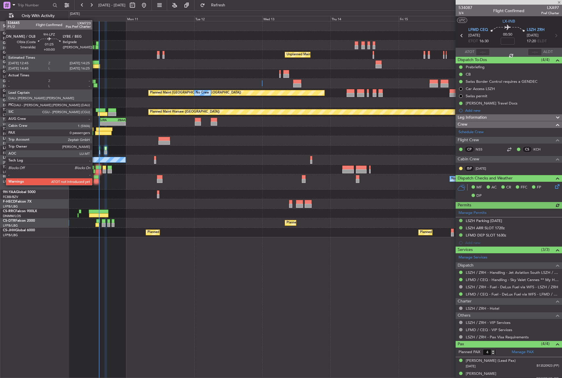
click at [95, 179] on div at bounding box center [96, 181] width 5 height 4
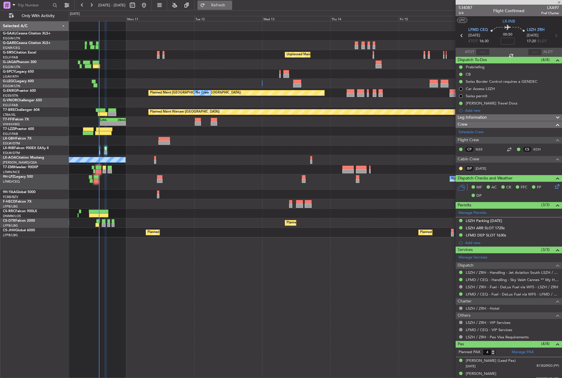
click at [224, 3] on button "Refresh" at bounding box center [215, 5] width 35 height 9
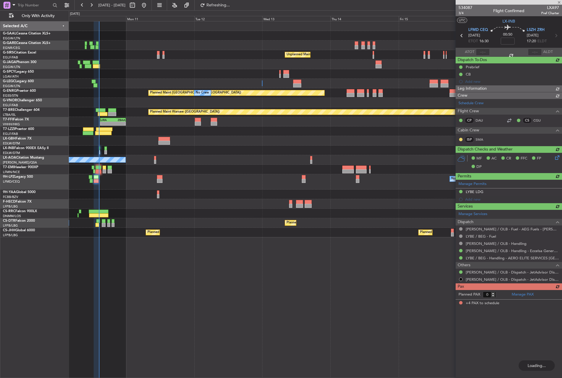
type input "4"
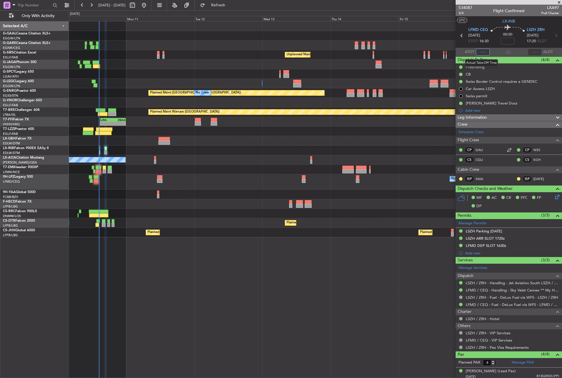
click at [484, 50] on input "text" at bounding box center [483, 52] width 14 height 7
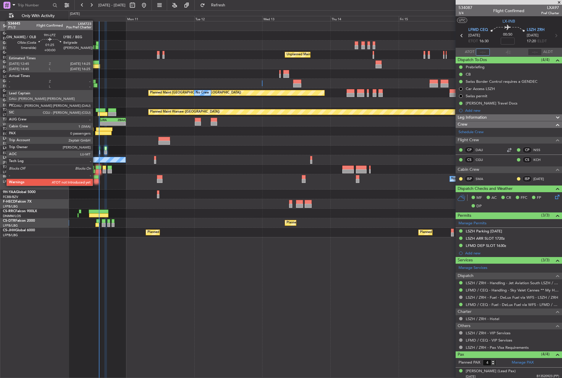
click at [95, 180] on div at bounding box center [96, 181] width 5 height 4
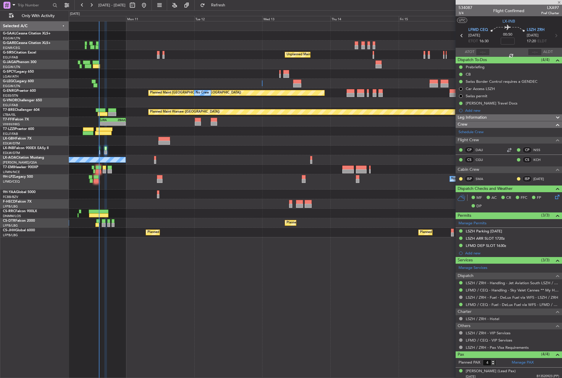
type input "0"
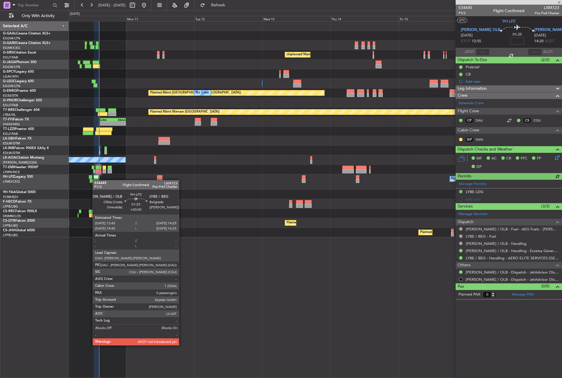
click at [95, 180] on div at bounding box center [96, 181] width 5 height 4
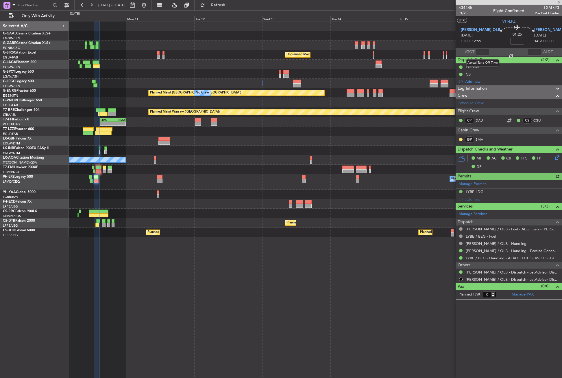
click at [483, 52] on div at bounding box center [483, 52] width 14 height 7
click at [482, 50] on input "text" at bounding box center [483, 52] width 14 height 7
click at [485, 51] on input "text" at bounding box center [483, 52] width 14 height 7
click at [347, 237] on div "No Crew Unplanned Maint [GEOGRAPHIC_DATA] ([GEOGRAPHIC_DATA]) A/C Unavailable […" at bounding box center [315, 199] width 493 height 357
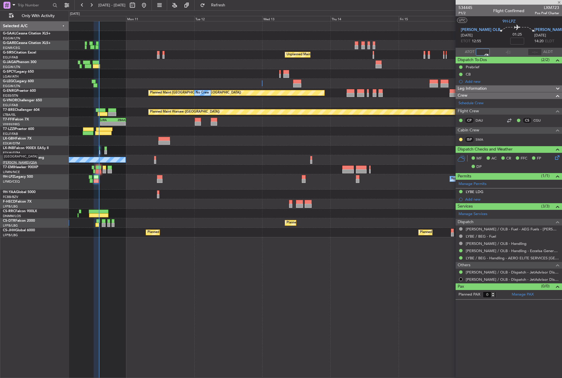
type input "14:30"
click at [110, 314] on div "No Crew Unplanned Maint [GEOGRAPHIC_DATA] ([GEOGRAPHIC_DATA]) A/C Unavailable […" at bounding box center [315, 199] width 493 height 357
click at [216, 6] on fb-refresh-button "Refresh" at bounding box center [215, 5] width 40 height 10
click at [222, 8] on button "Refresh" at bounding box center [215, 5] width 35 height 9
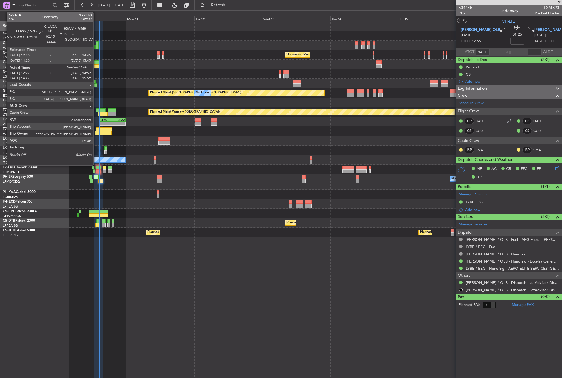
click at [96, 64] on div at bounding box center [96, 66] width 7 height 4
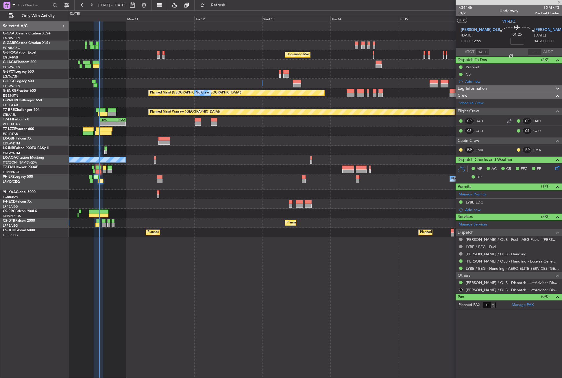
type input "+00:30"
type input "12:27"
type input "2"
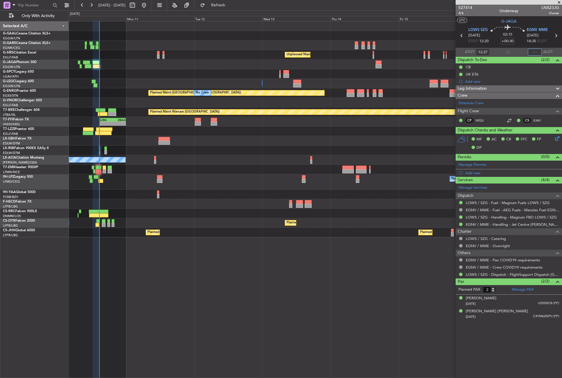
click at [532, 53] on input "text" at bounding box center [535, 52] width 14 height 7
click at [380, 255] on div "No Crew Unplanned Maint [GEOGRAPHIC_DATA] ([GEOGRAPHIC_DATA]) A/C Unavailable […" at bounding box center [315, 199] width 493 height 357
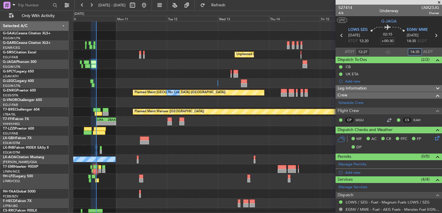
type input "14:35"
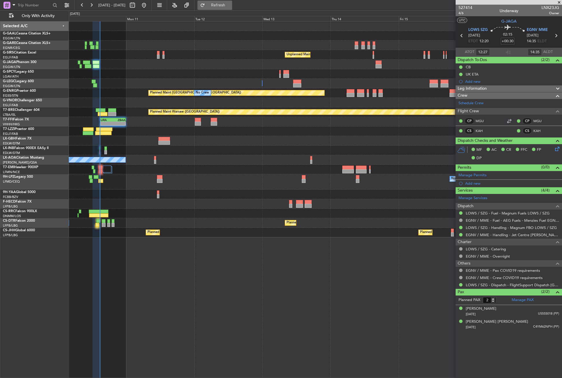
click at [218, 6] on button "Refresh" at bounding box center [215, 5] width 35 height 9
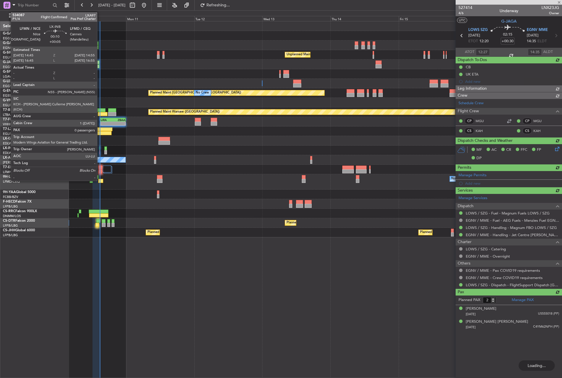
click at [100, 152] on div at bounding box center [99, 152] width 1 height 4
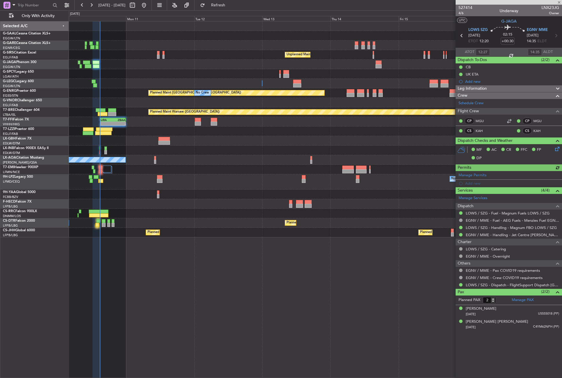
type input "+00:05"
type input "0"
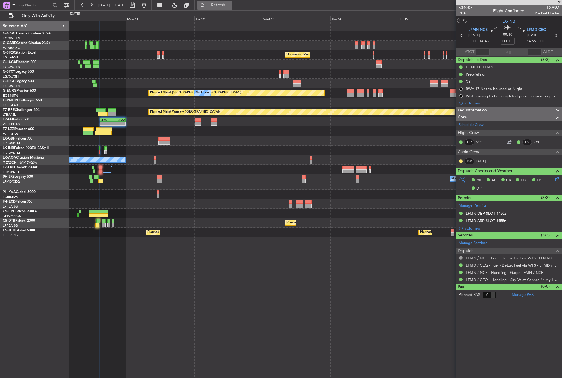
click at [223, 8] on button "Refresh" at bounding box center [215, 5] width 35 height 9
click at [226, 9] on button "Refresh" at bounding box center [215, 5] width 35 height 9
click at [224, 3] on button "Refresh" at bounding box center [215, 5] width 35 height 9
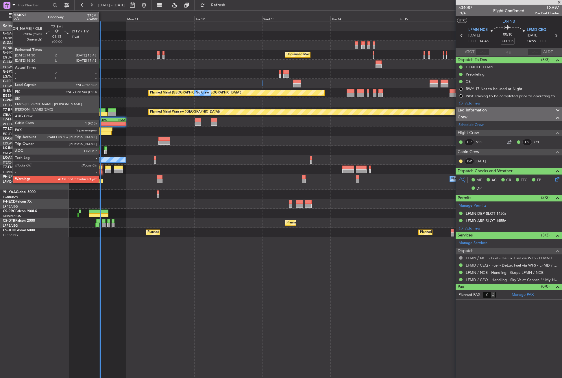
click at [102, 171] on div at bounding box center [101, 171] width 4 height 4
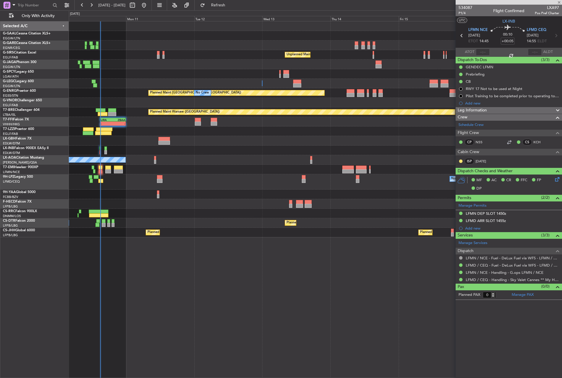
type input "5"
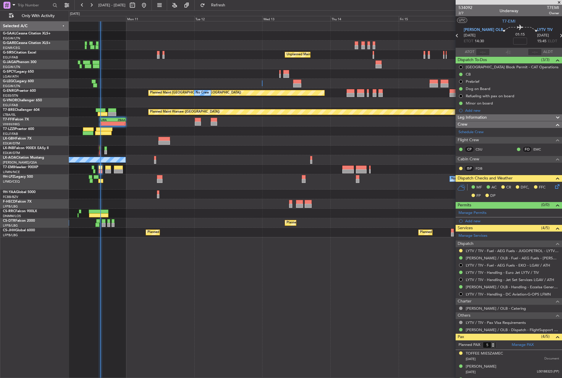
click at [476, 119] on span "Leg Information" at bounding box center [472, 117] width 29 height 7
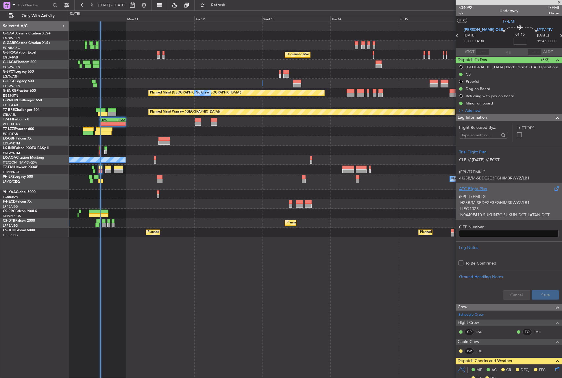
click at [480, 197] on p "(FPL-T7EMI-IG" at bounding box center [508, 196] width 99 height 6
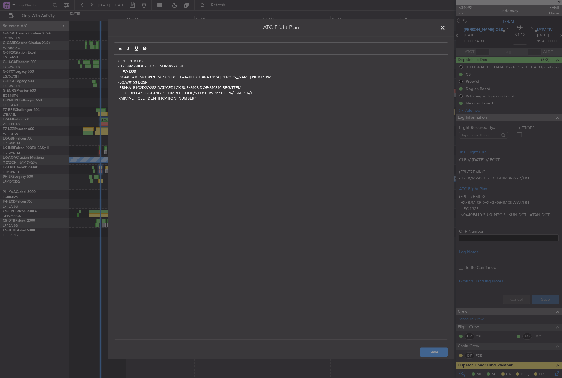
click at [178, 106] on div "(FPL-T7EMI-IG -H25B/M-SBDE2E3FGHIM3RWYZ/LB1 -LIEO1325 -N0440F410 SUKUN7C SUKUN …" at bounding box center [281, 197] width 334 height 284
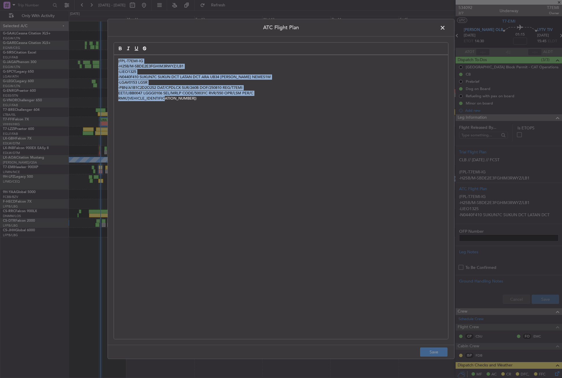
drag, startPoint x: 181, startPoint y: 105, endPoint x: 110, endPoint y: 59, distance: 84.9
click at [110, 59] on div "ATC Flight Plan (FPL-T7EMI-IG -H25B/M-SBDE2E3FGHIM3RWYZ/LB1 -LIEO1325 -N0440F41…" at bounding box center [281, 189] width 347 height 340
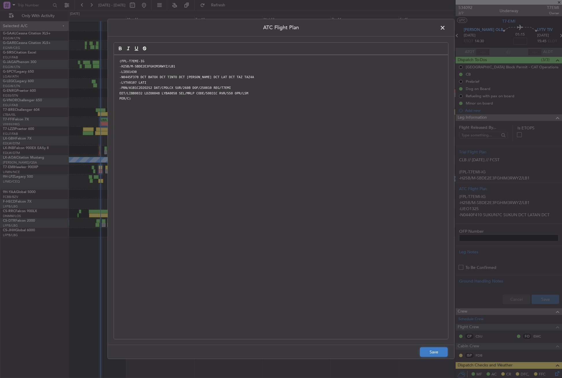
click at [440, 350] on button "Save" at bounding box center [433, 351] width 27 height 9
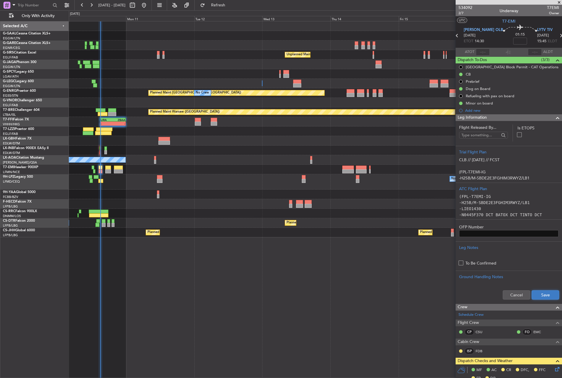
click at [535, 296] on button "Save" at bounding box center [545, 294] width 27 height 9
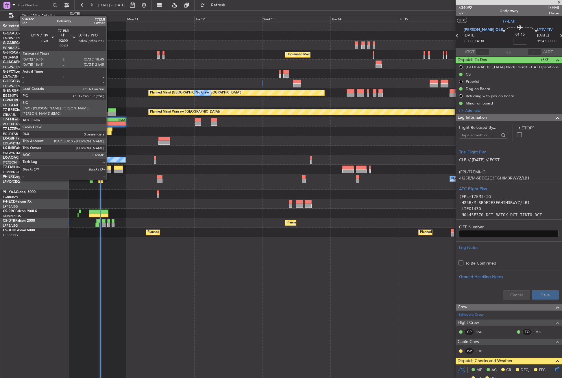
click at [109, 169] on div at bounding box center [108, 167] width 6 height 4
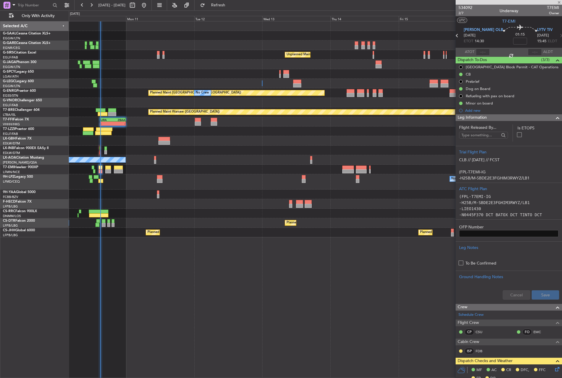
type input "-00:05"
type input "3"
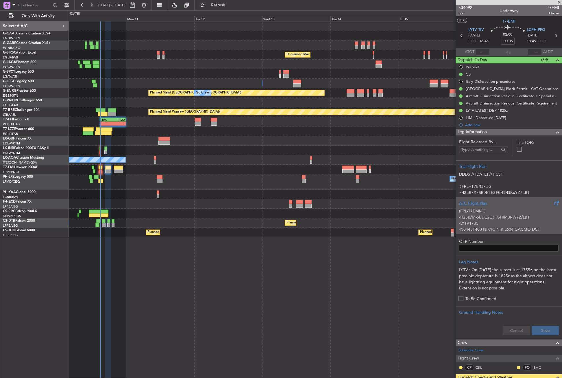
click at [480, 214] on p "-H25B/M-SBDE2E3FGHIM3RWYZ/LB1" at bounding box center [508, 217] width 99 height 6
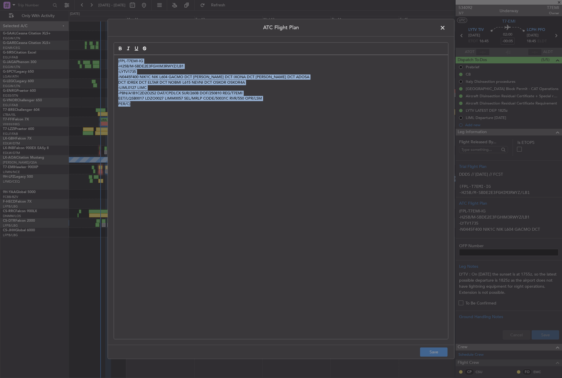
drag, startPoint x: 184, startPoint y: 111, endPoint x: 113, endPoint y: 61, distance: 86.7
click at [113, 61] on div "ATC Flight Plan (FPL-T7EMI-IG -H25B/M-SBDE2E3FGHIM3RWYZ/LB1 -LYTV1735 -N0445F40…" at bounding box center [281, 189] width 347 height 340
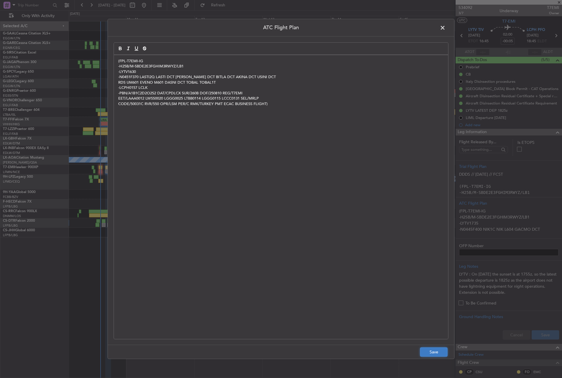
click at [429, 352] on button "Save" at bounding box center [433, 351] width 27 height 9
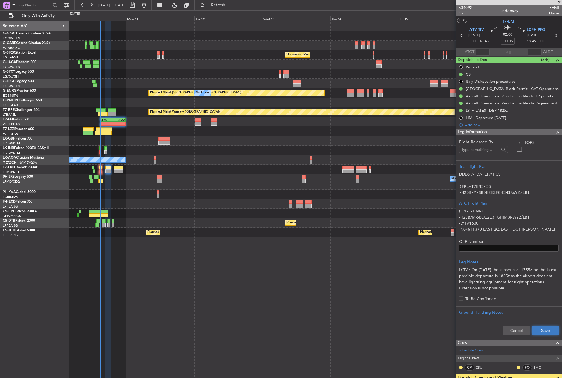
click at [533, 330] on button "Save" at bounding box center [545, 330] width 27 height 9
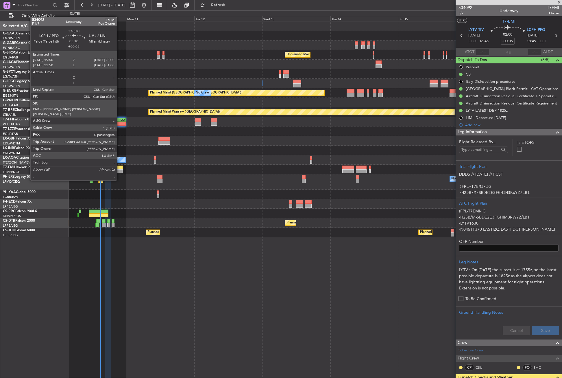
click at [119, 169] on div at bounding box center [118, 171] width 9 height 4
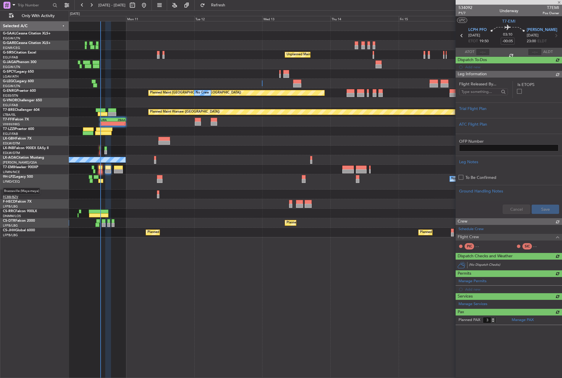
type input "+00:05"
type input "0"
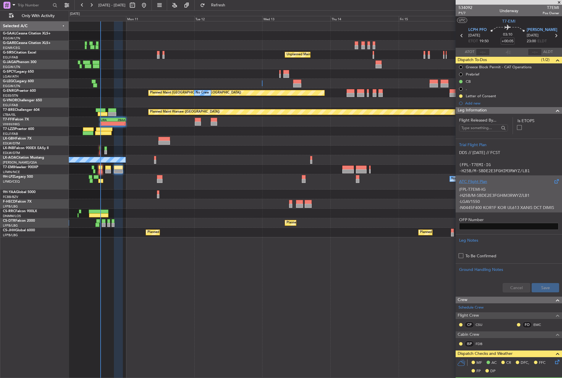
click at [474, 180] on div "ATC Flight Plan" at bounding box center [508, 181] width 99 height 6
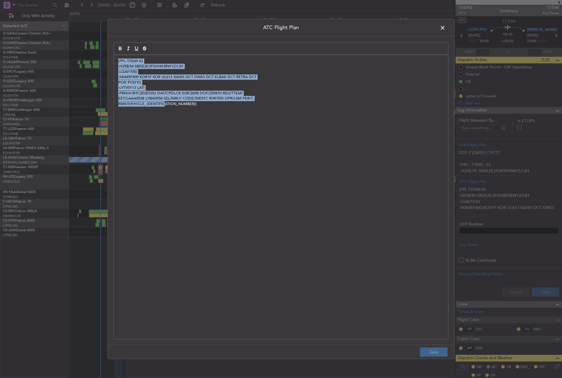
drag, startPoint x: 192, startPoint y: 121, endPoint x: 115, endPoint y: 56, distance: 100.8
click at [115, 56] on div "(FPL-T7EMI-IG -H25B/M-SBDE2E3FGHIM3RWYZ/LB1 -LGAV1550 -N0445F400 KOR1F KOR UL61…" at bounding box center [281, 197] width 334 height 284
paste div
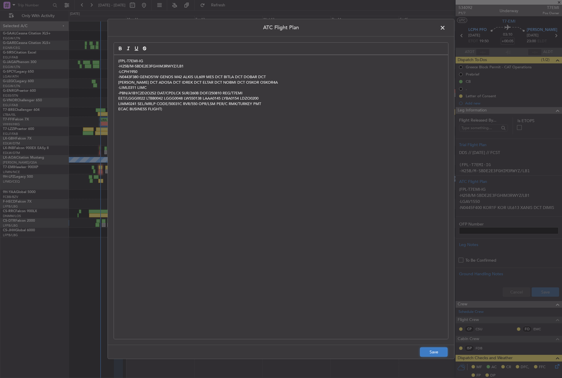
click at [427, 351] on button "Save" at bounding box center [433, 351] width 27 height 9
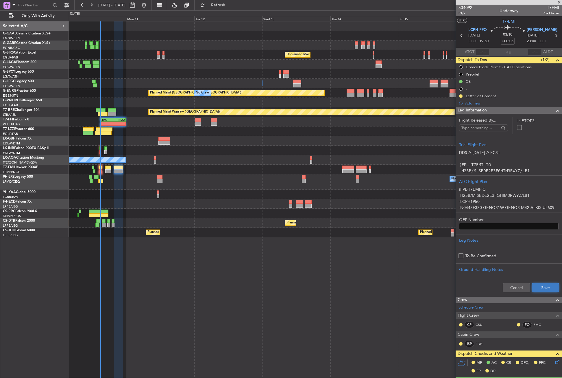
click at [534, 283] on button "Save" at bounding box center [545, 287] width 27 height 9
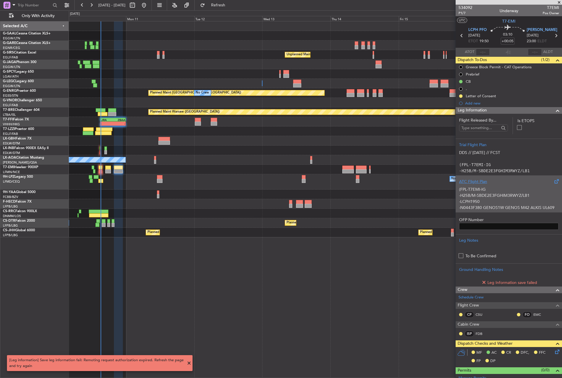
click at [476, 194] on p "-H25B/M-SBDE2E3FGHIM3RWYZ/LB1" at bounding box center [508, 195] width 99 height 6
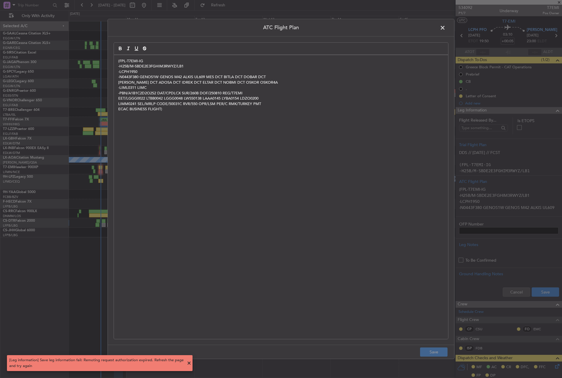
drag, startPoint x: 177, startPoint y: 136, endPoint x: 171, endPoint y: 119, distance: 17.6
click at [176, 133] on div "(FPL-T7EMI-IG -H25B/M-SBDE2E3FGHIM3RWYZ/LB1 -LCPH1950 -N0443F380 GENOS1W GENOS …" at bounding box center [281, 197] width 334 height 284
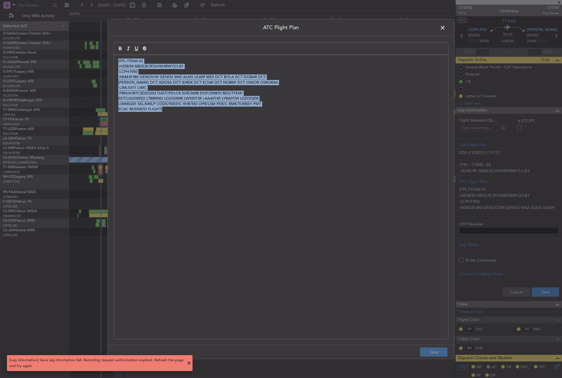
drag, startPoint x: 169, startPoint y: 112, endPoint x: 111, endPoint y: 58, distance: 79.2
click at [111, 58] on div "ATC Flight Plan (FPL-T7EMI-IG -H25B/M-SBDE2E3FGHIM3RWYZ/LB1 -LCPH1950 -N0443F38…" at bounding box center [281, 189] width 347 height 340
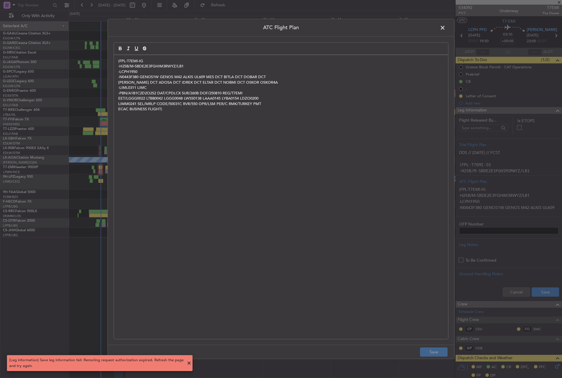
click at [351, 257] on div "(FPL-T7EMI-IG -H25B/M-SBDE2E3FGHIM3RWYZ/LB1 -LCPH1950 -N0443F380 GENOS1W GENOS …" at bounding box center [281, 197] width 334 height 284
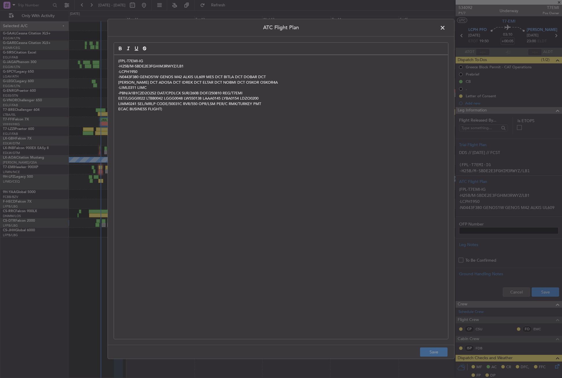
click at [446, 27] on span at bounding box center [446, 29] width 0 height 12
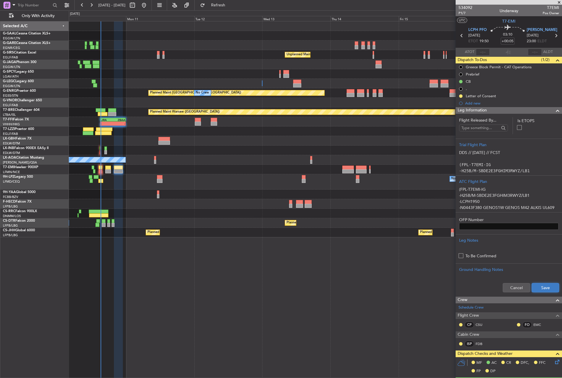
click at [538, 288] on button "Save" at bounding box center [545, 287] width 27 height 9
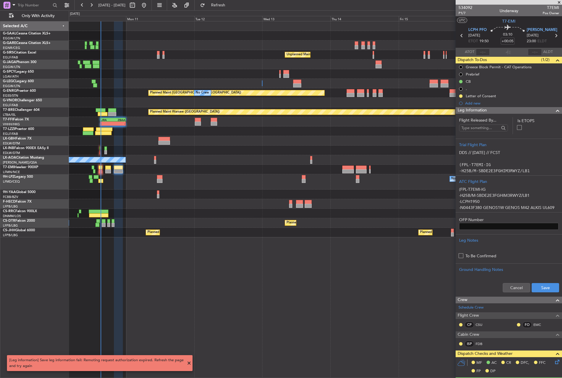
click at [559, 4] on span at bounding box center [559, 2] width 6 height 5
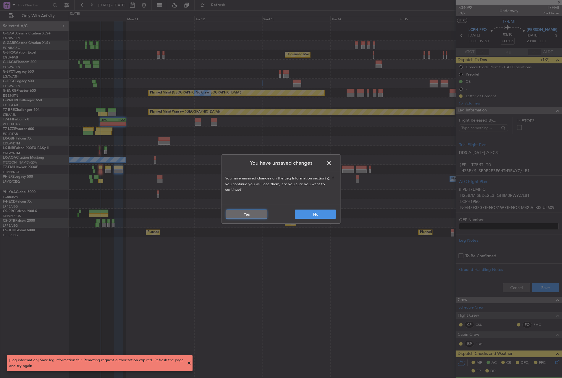
click at [250, 213] on button "Yes" at bounding box center [246, 213] width 41 height 9
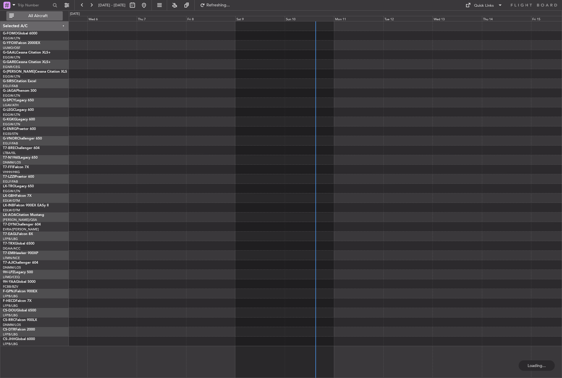
click at [52, 17] on span "All Aircraft" at bounding box center [38, 16] width 46 height 4
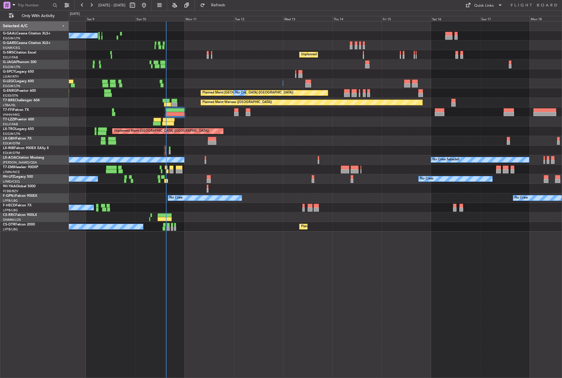
click at [200, 265] on div "No Crew Unplanned Maint London (Farnborough) A/C Unavailable London (Luton) Pla…" at bounding box center [315, 199] width 493 height 357
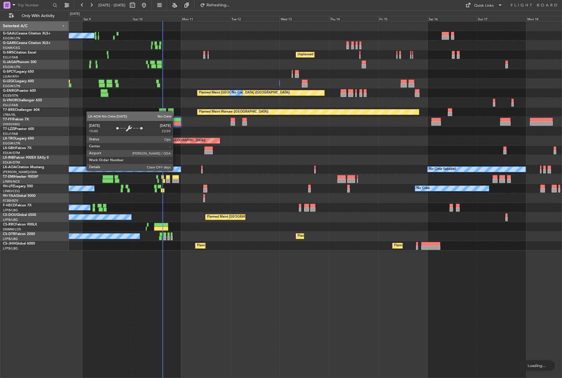
click at [176, 170] on div "No Crew Sabadell" at bounding box center [98, 169] width 166 height 5
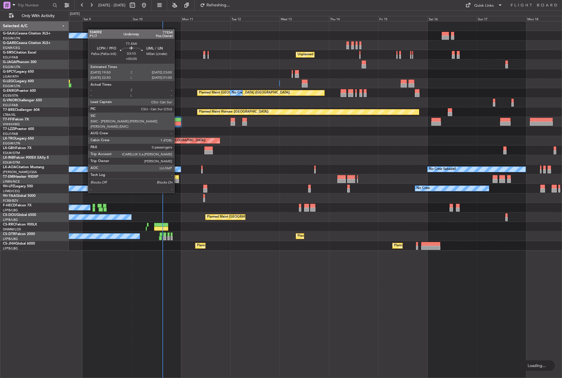
click at [177, 182] on div at bounding box center [175, 181] width 7 height 4
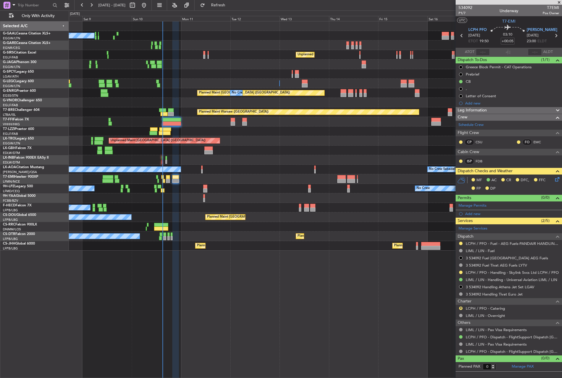
click at [471, 110] on span "Leg Information" at bounding box center [472, 110] width 29 height 7
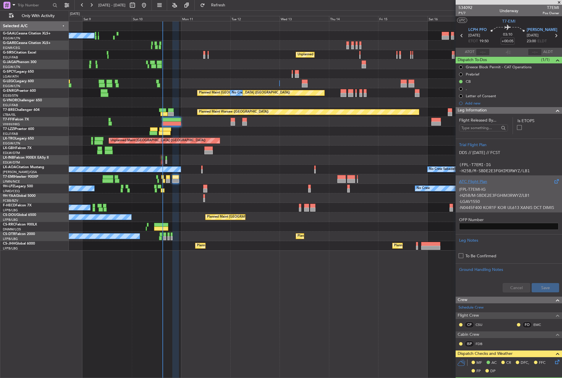
click at [485, 196] on p "-H25B/M-SBDE2E3FGHIM3RWYZ/LB1" at bounding box center [508, 195] width 99 height 6
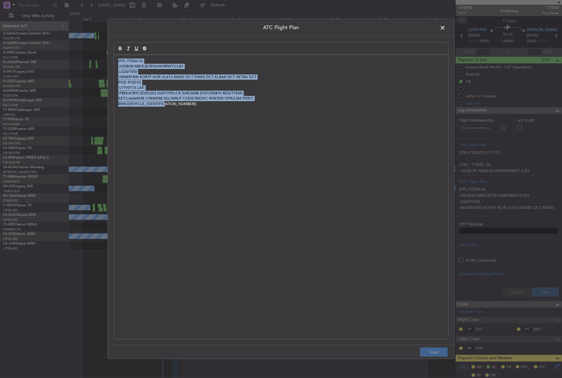
drag, startPoint x: 158, startPoint y: 105, endPoint x: 113, endPoint y: 63, distance: 62.2
click at [113, 63] on div "ATC Flight Plan (FPL-T7EMI-IG -H25B/M-SBDE2E3FGHIM3RWYZ/LB1 -LGAV1550 -N0445F40…" at bounding box center [281, 189] width 347 height 340
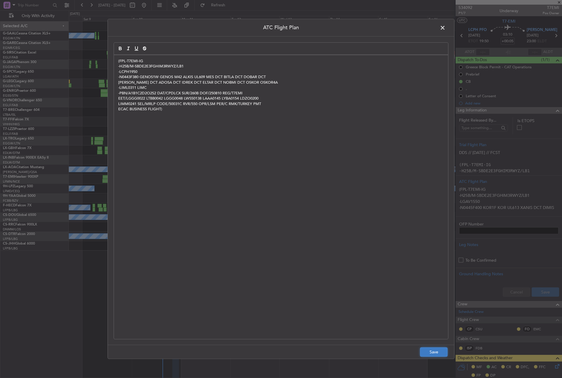
click at [426, 350] on button "Save" at bounding box center [433, 351] width 27 height 9
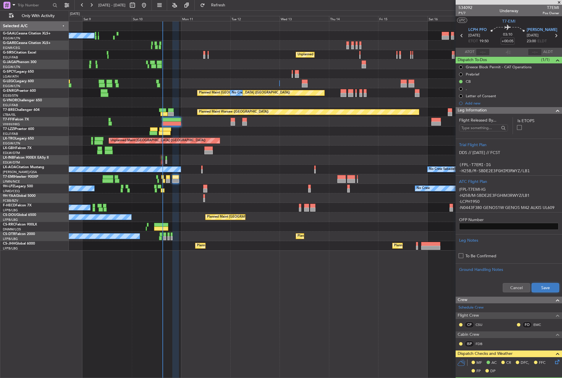
click at [536, 290] on button "Save" at bounding box center [545, 287] width 27 height 9
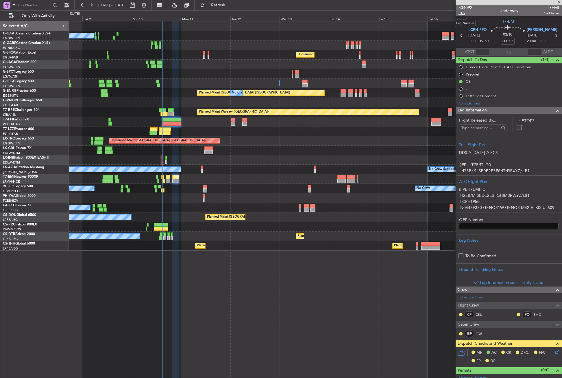
click at [465, 12] on span "P1/7" at bounding box center [466, 13] width 14 height 5
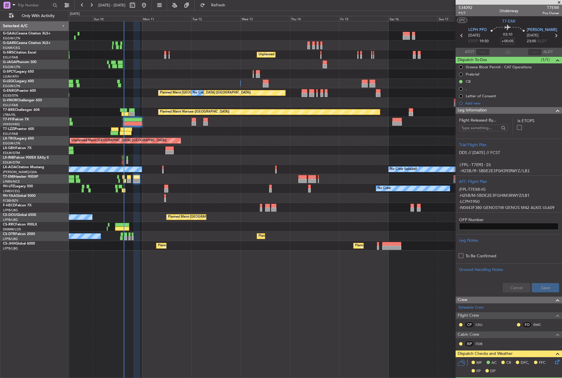
click at [220, 245] on div "Planned Maint Paris (Le Bourget) Planned Maint Paris (Le Bourget)" at bounding box center [315, 246] width 493 height 10
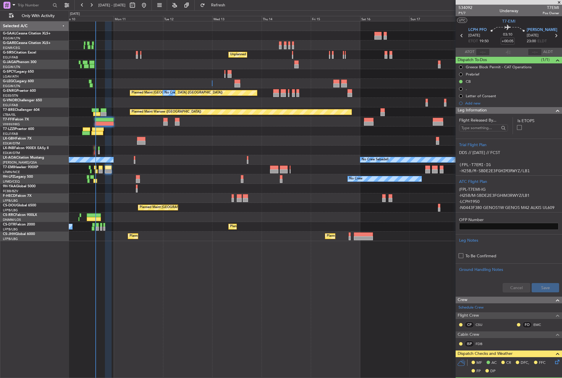
click at [127, 317] on div "No Crew Unplanned Maint London (Farnborough) A/C Unavailable London (Luton) Pla…" at bounding box center [315, 199] width 493 height 357
click at [218, 3] on button "Refresh" at bounding box center [215, 5] width 35 height 9
